Goal: Navigation & Orientation: Find specific page/section

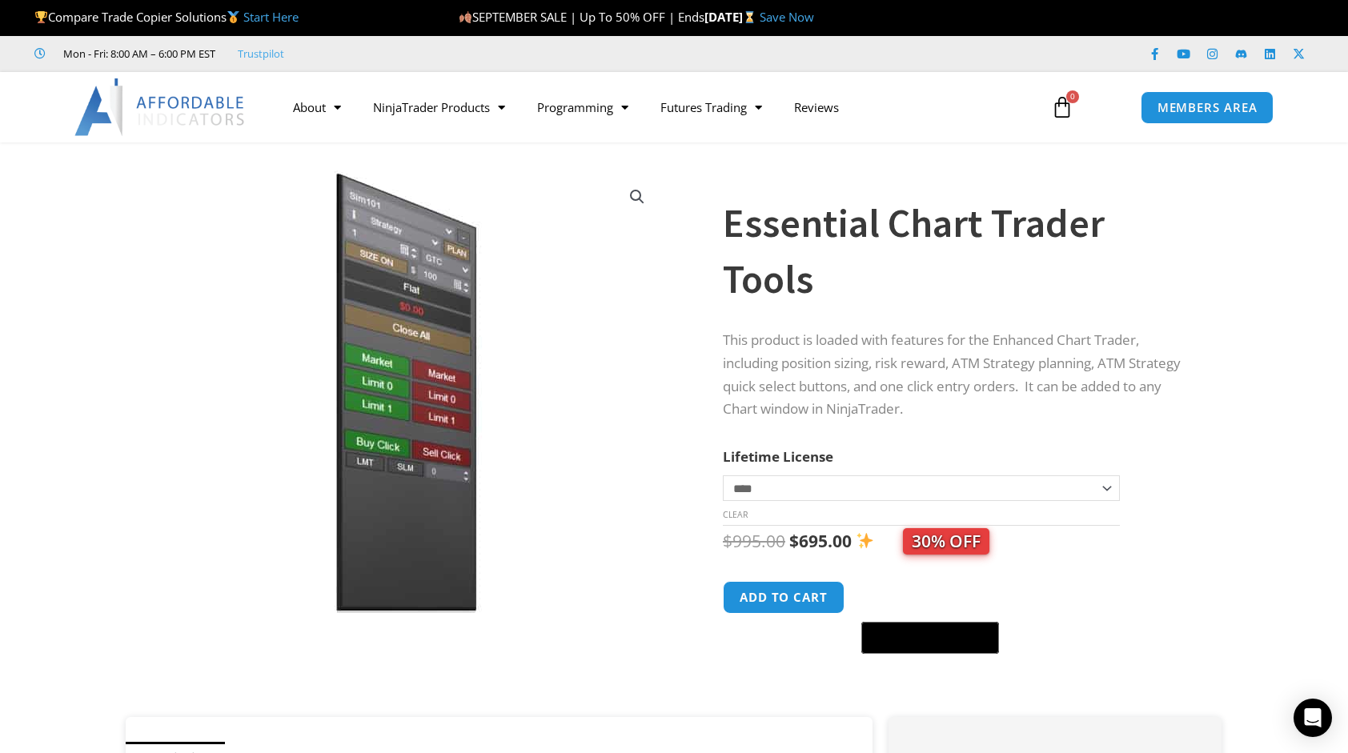
click at [445, 351] on img at bounding box center [406, 392] width 515 height 443
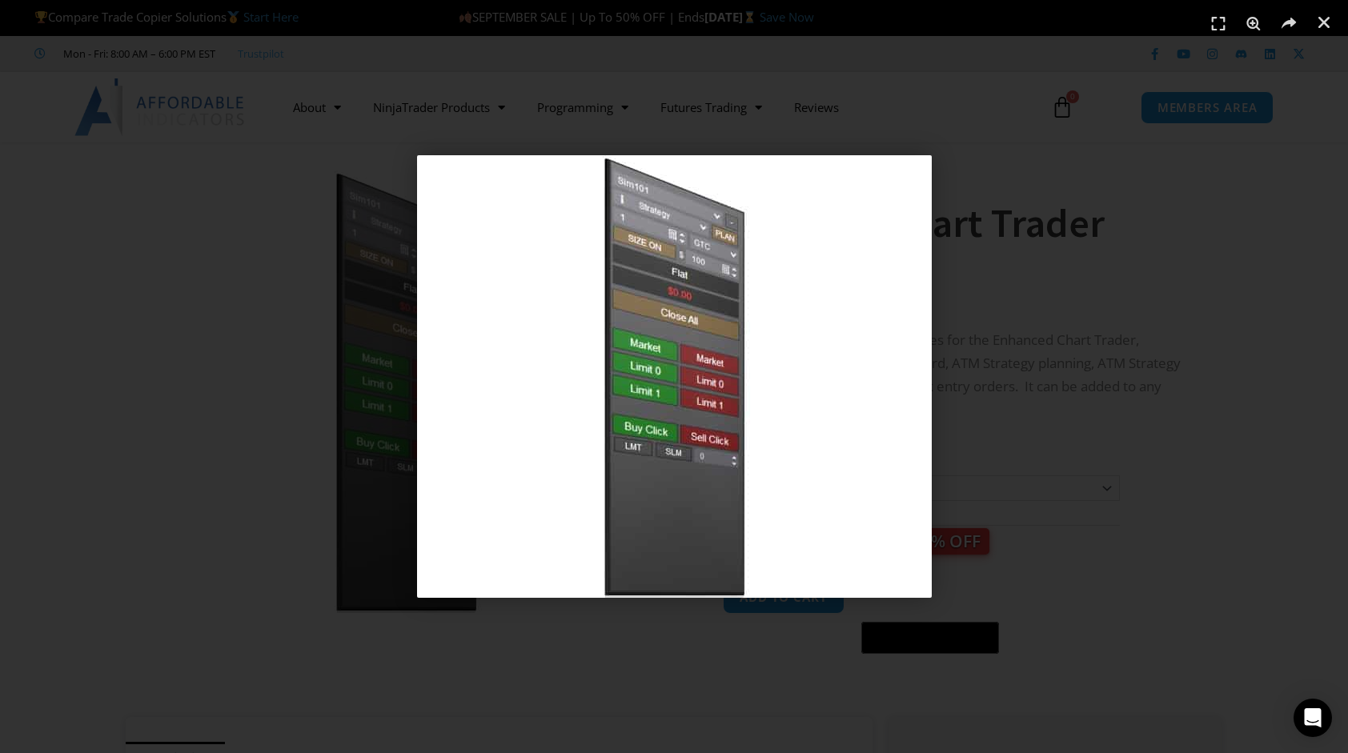
click at [994, 238] on div "1 / 1" at bounding box center [674, 376] width 1236 height 641
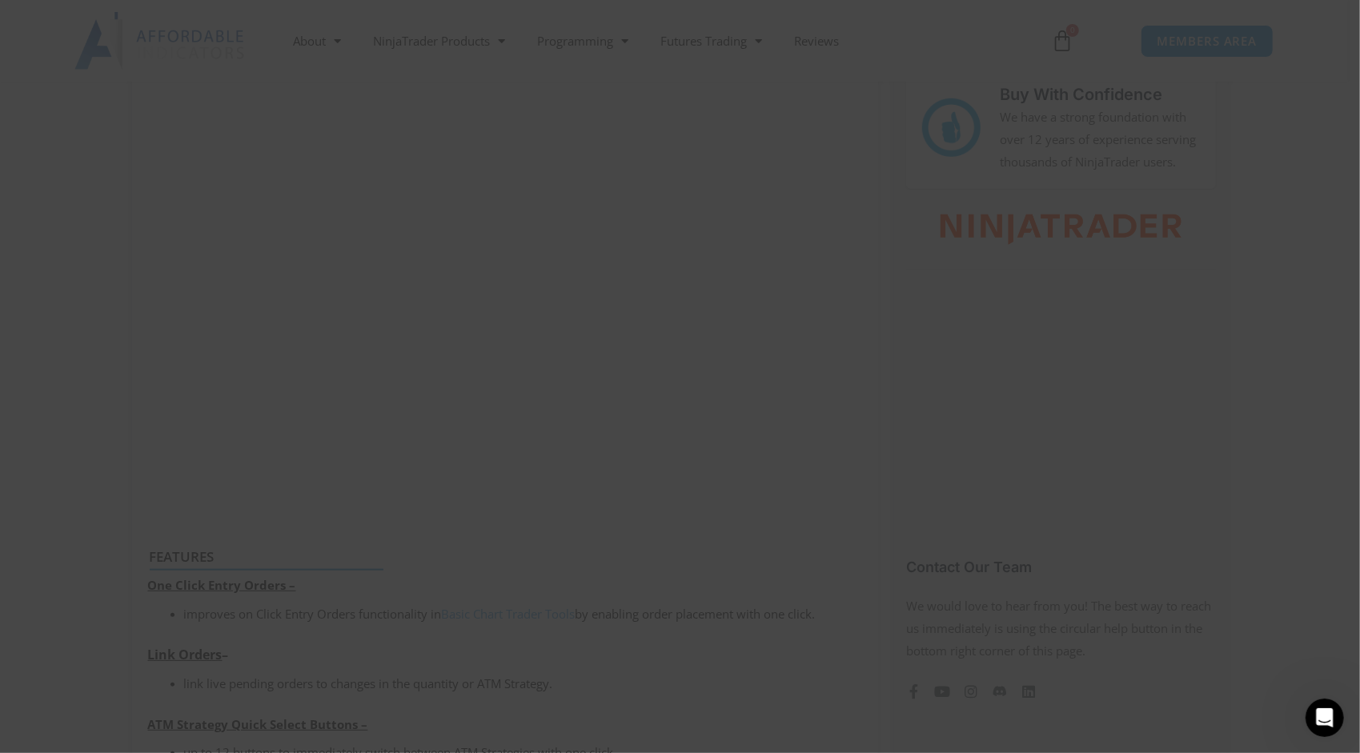
click at [977, 17] on span "SAVE 20% NOW popup" at bounding box center [988, 13] width 26 height 10
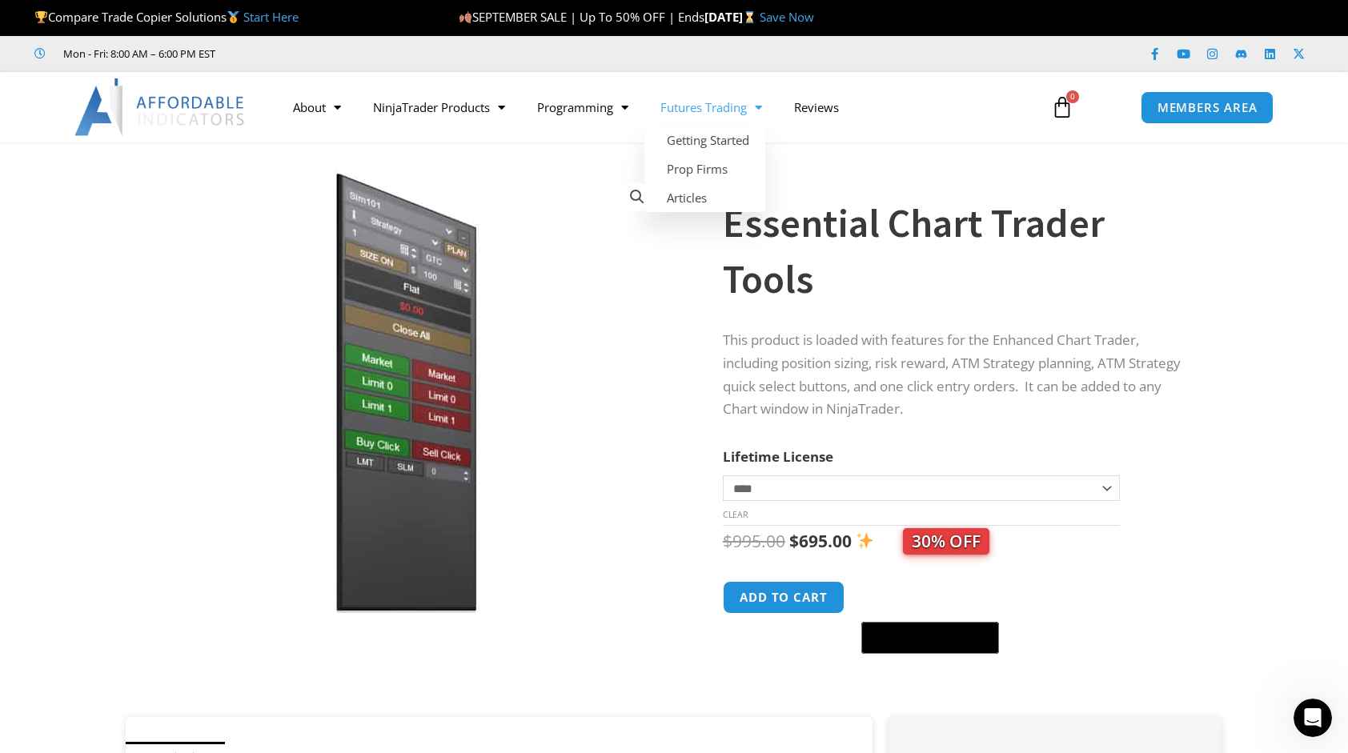
click at [708, 118] on link "Futures Trading" at bounding box center [711, 107] width 134 height 37
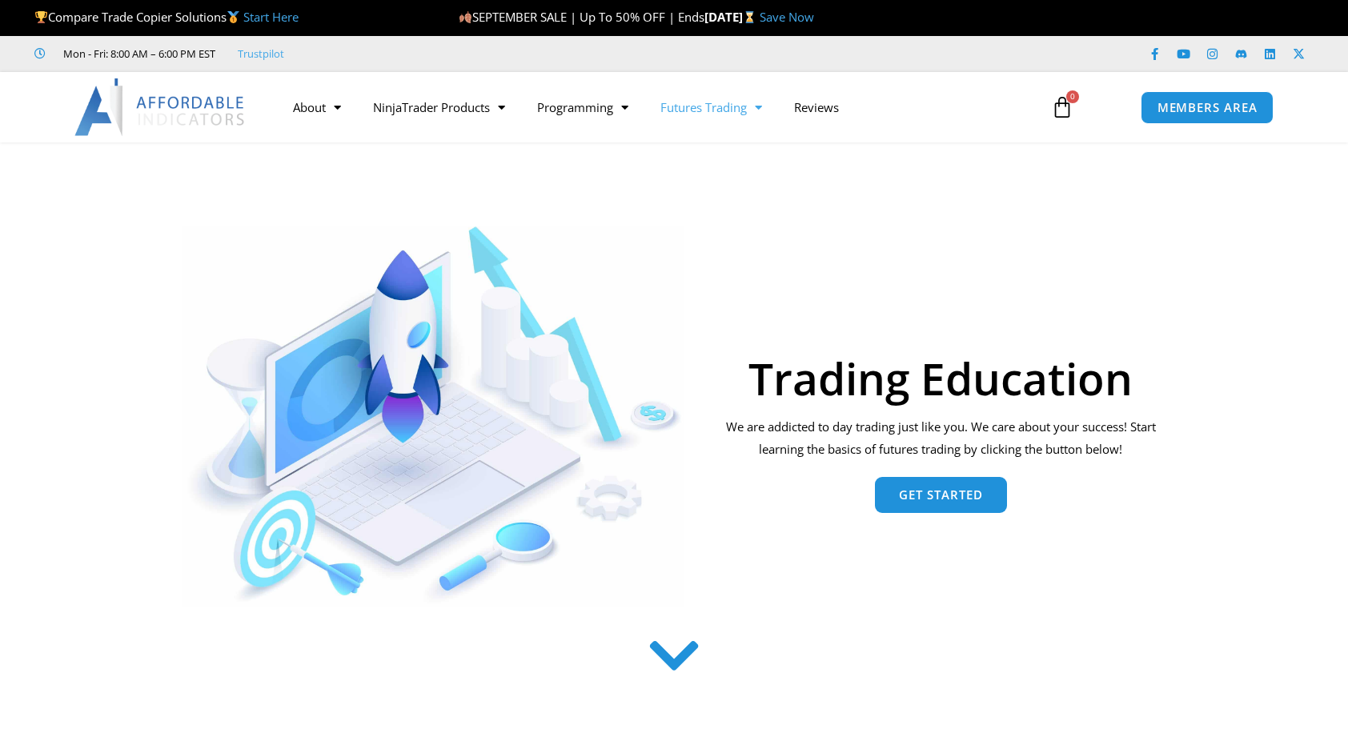
click at [603, 114] on link "Programming" at bounding box center [582, 107] width 123 height 37
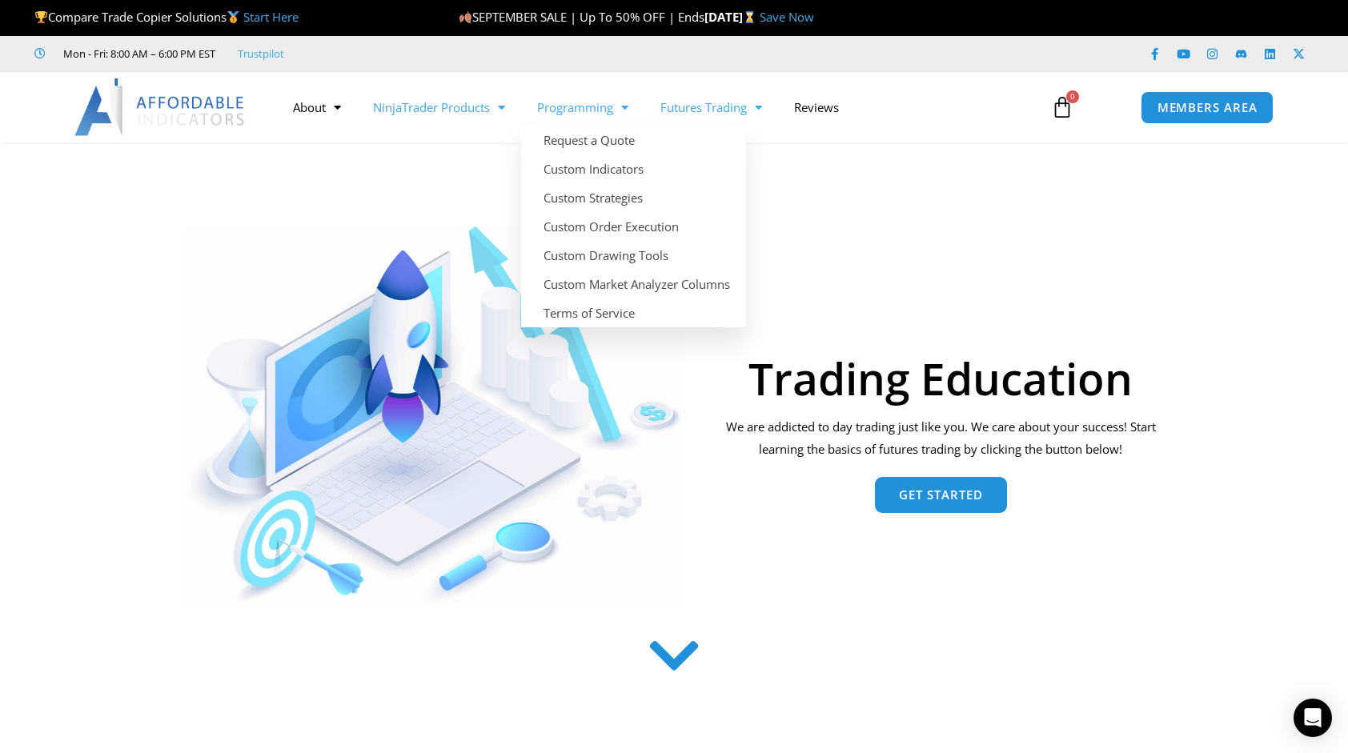
click at [480, 112] on link "NinjaTrader Products" at bounding box center [439, 107] width 164 height 37
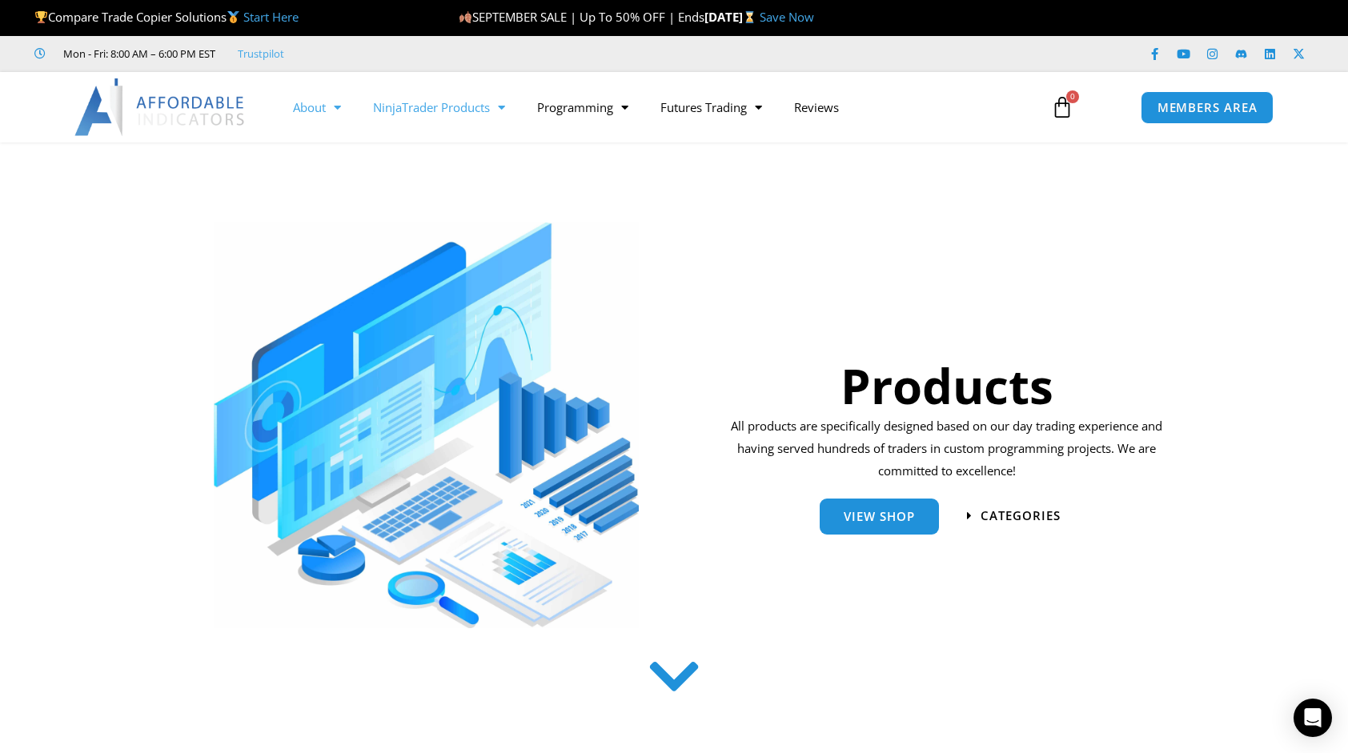
click at [341, 107] on span "Menu" at bounding box center [333, 108] width 15 height 28
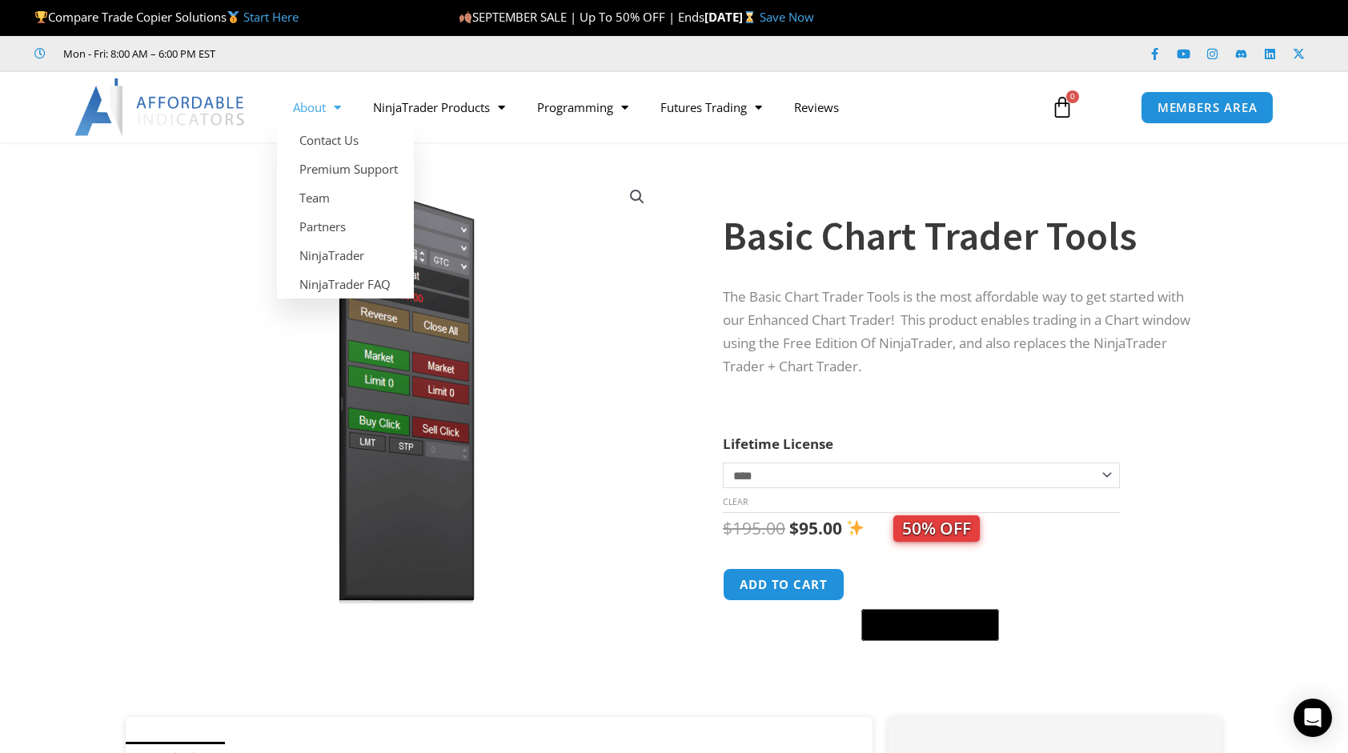
click at [203, 93] on img at bounding box center [160, 107] width 172 height 58
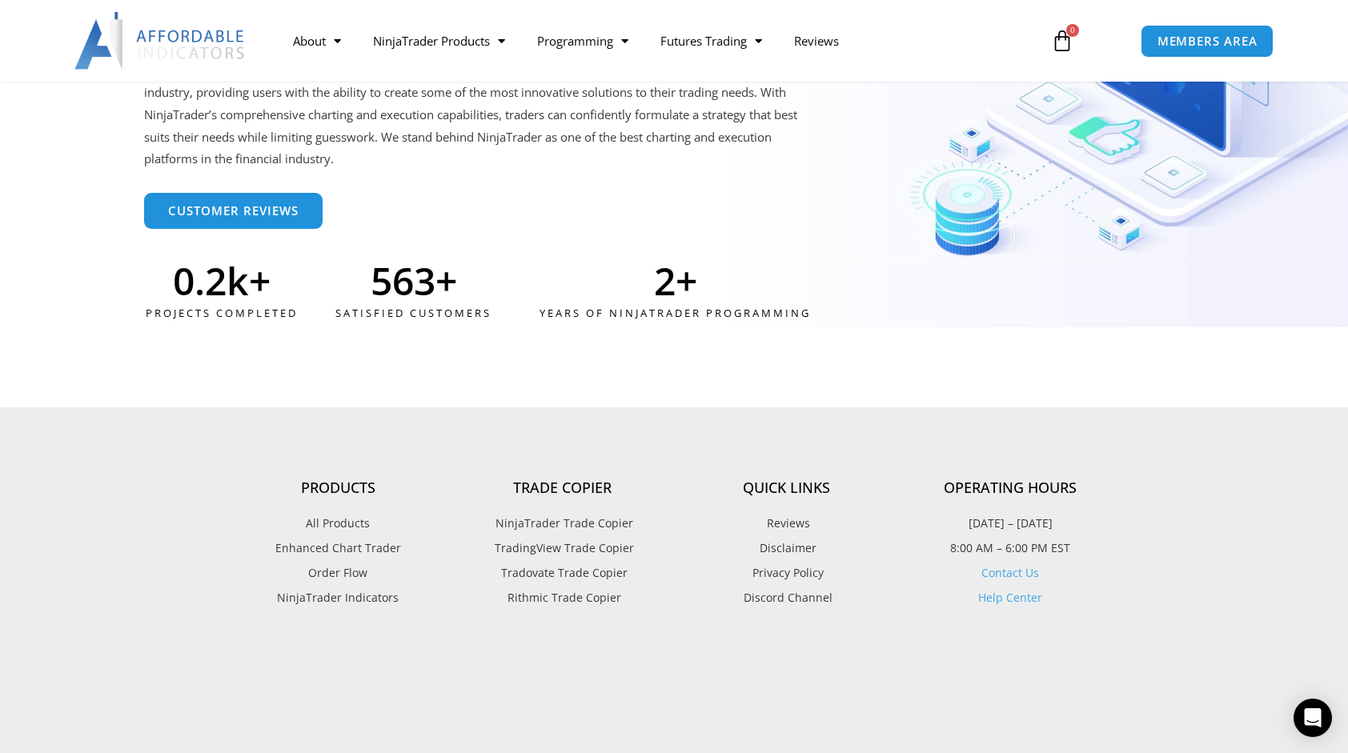
scroll to position [4253, 0]
